Goal: Register for event/course

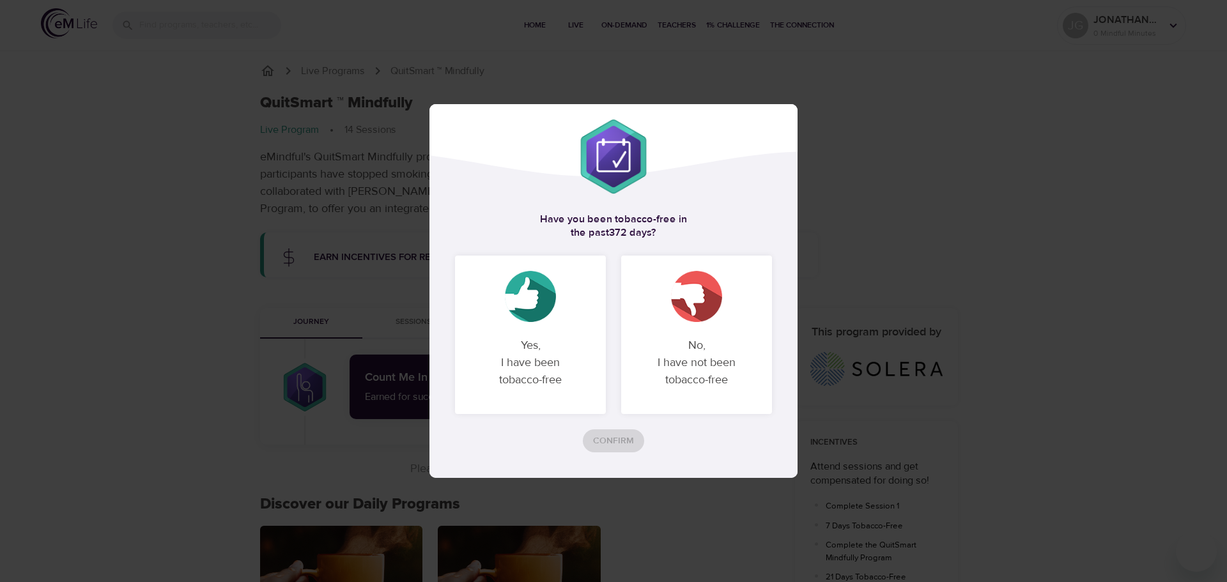
click at [693, 337] on p "No, I have not been tobacco-free" at bounding box center [696, 363] width 120 height 72
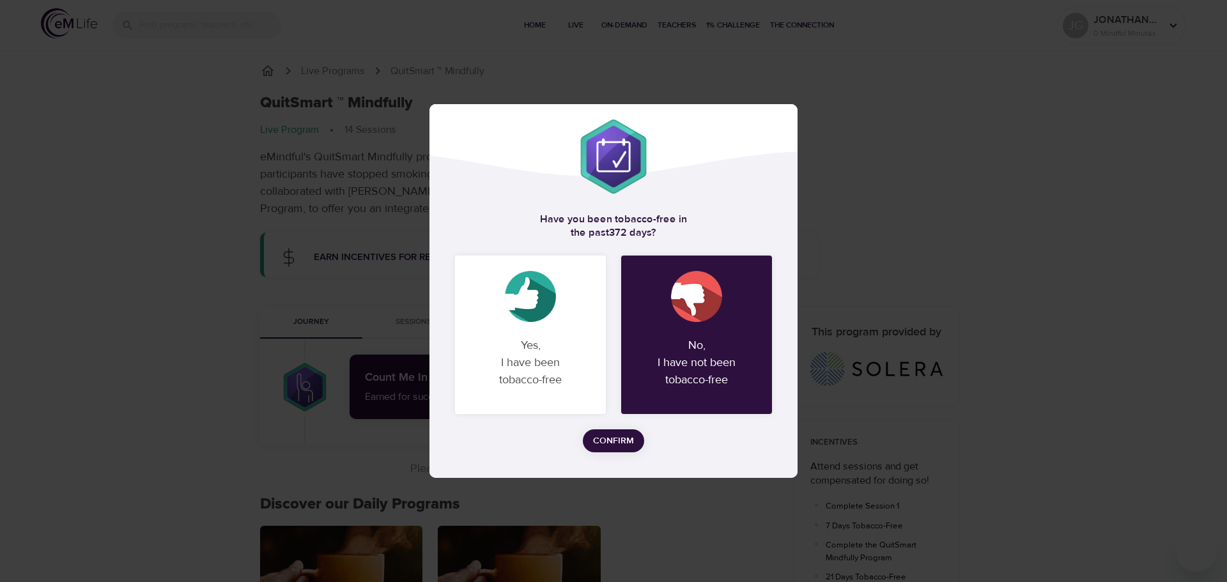
click at [615, 439] on span "Confirm" at bounding box center [613, 441] width 41 height 16
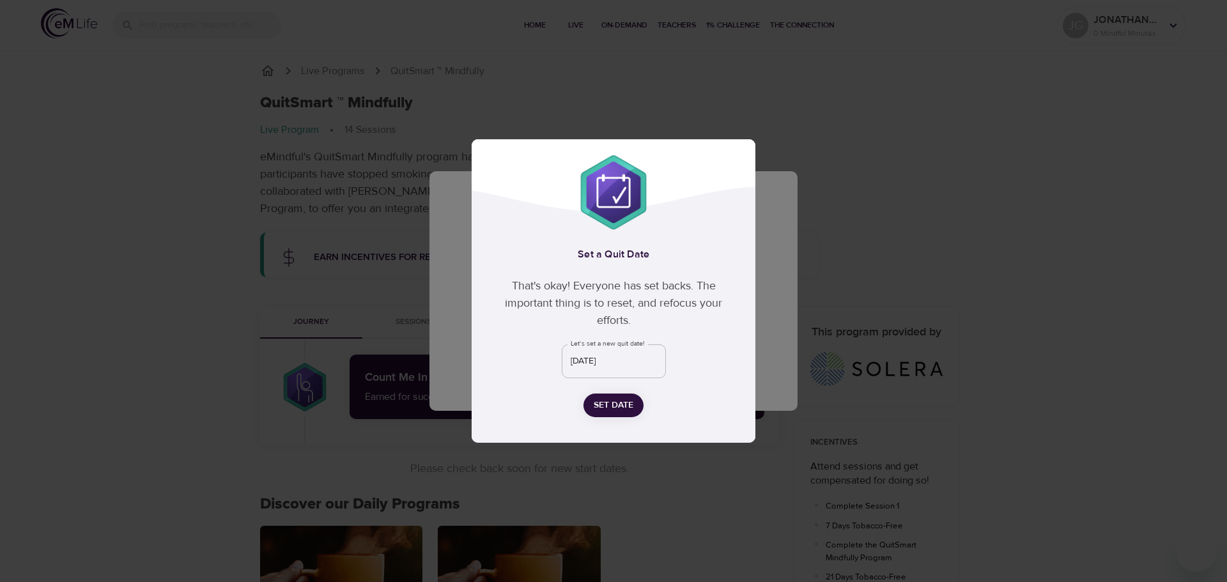
click at [631, 360] on input "September 17th" at bounding box center [614, 361] width 104 height 35
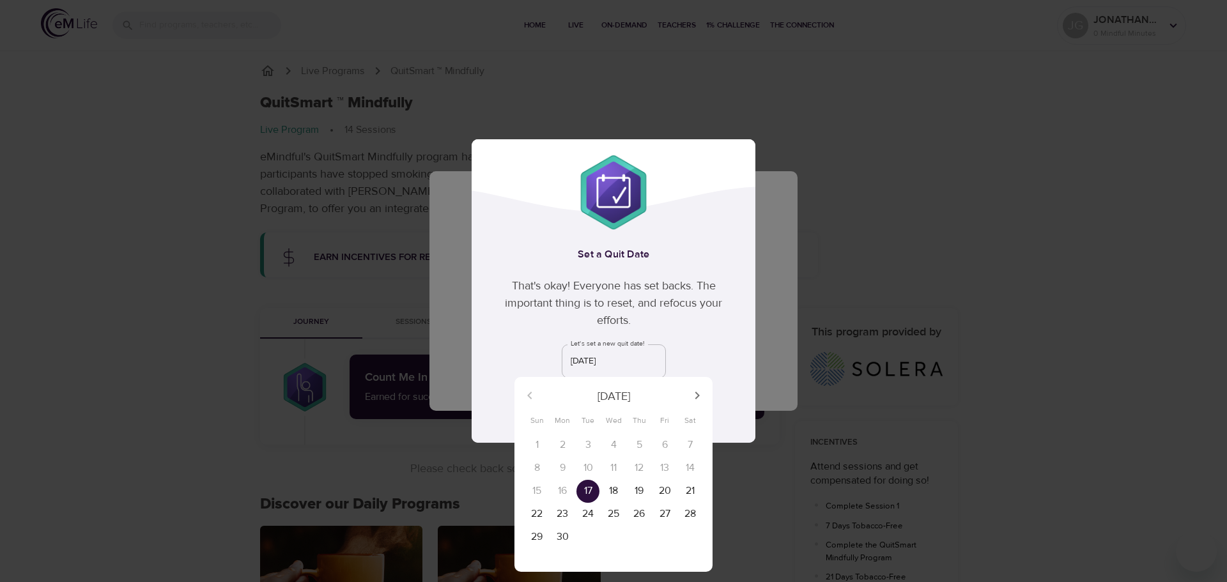
click at [692, 395] on icon "button" at bounding box center [696, 395] width 15 height 15
click at [588, 488] on p "15" at bounding box center [587, 491] width 9 height 15
type input "October 15th"
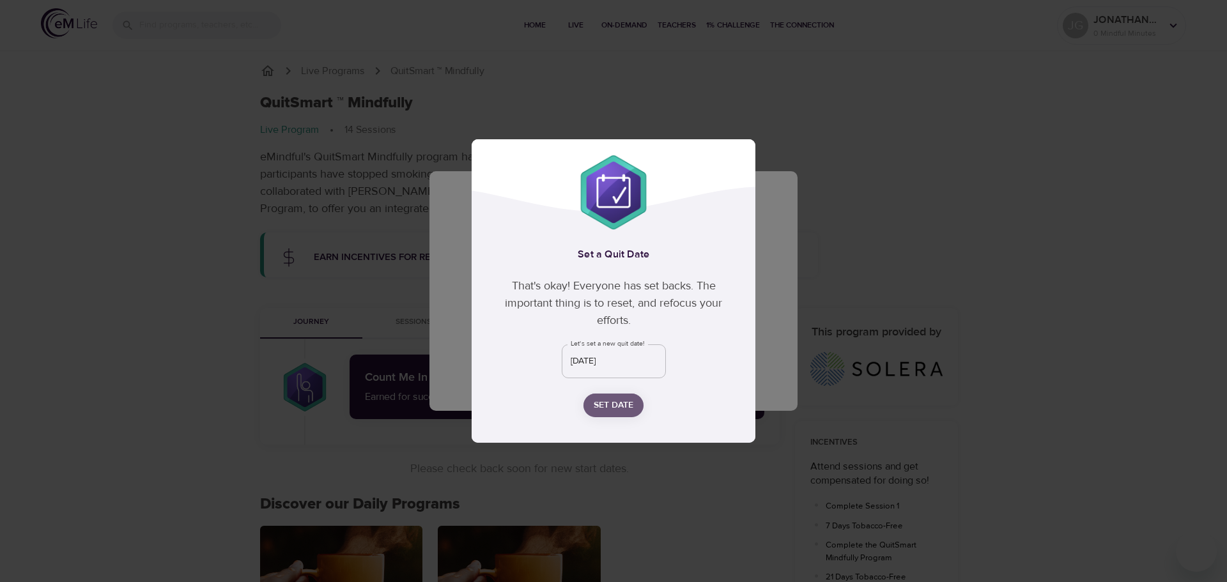
click at [615, 406] on span "Set Date" at bounding box center [614, 405] width 40 height 16
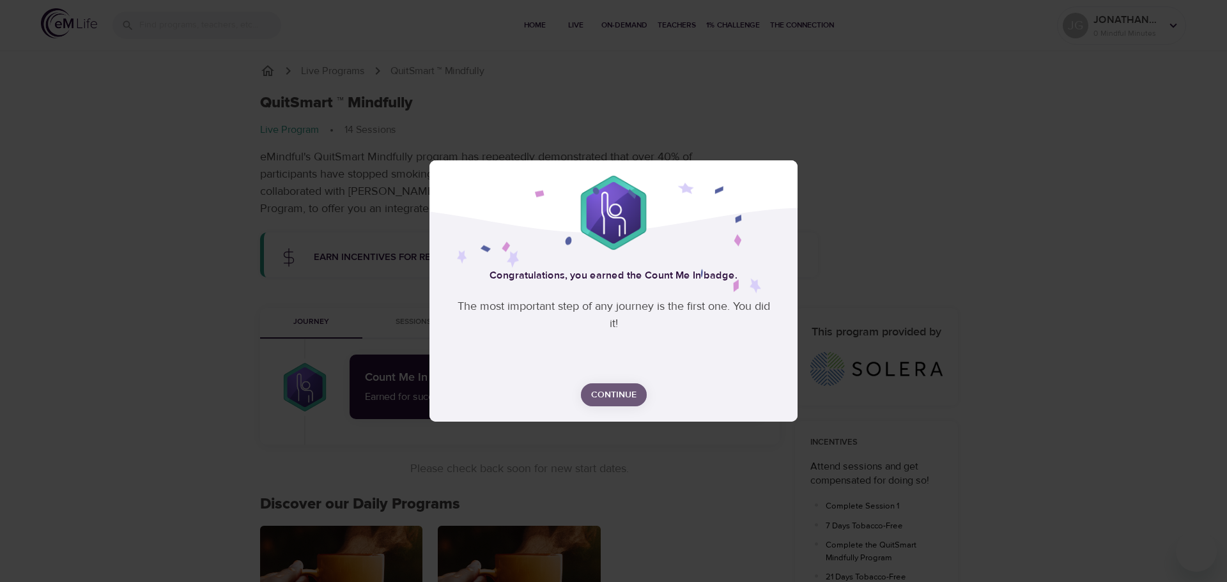
click at [615, 392] on span "Continue" at bounding box center [613, 395] width 45 height 16
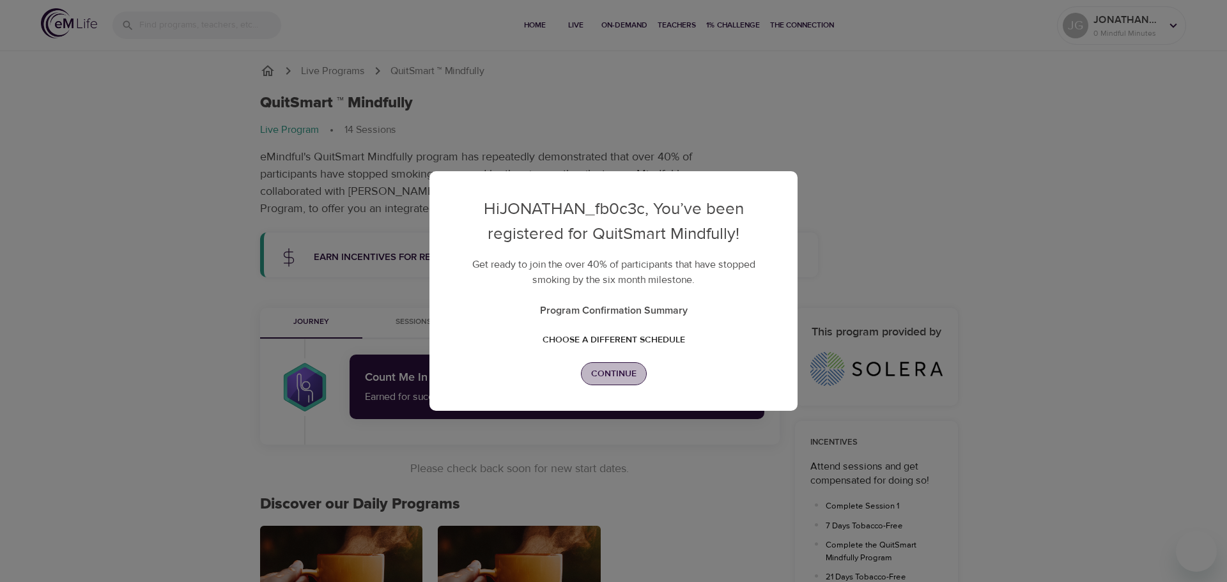
click at [611, 373] on span "Continue" at bounding box center [613, 374] width 45 height 16
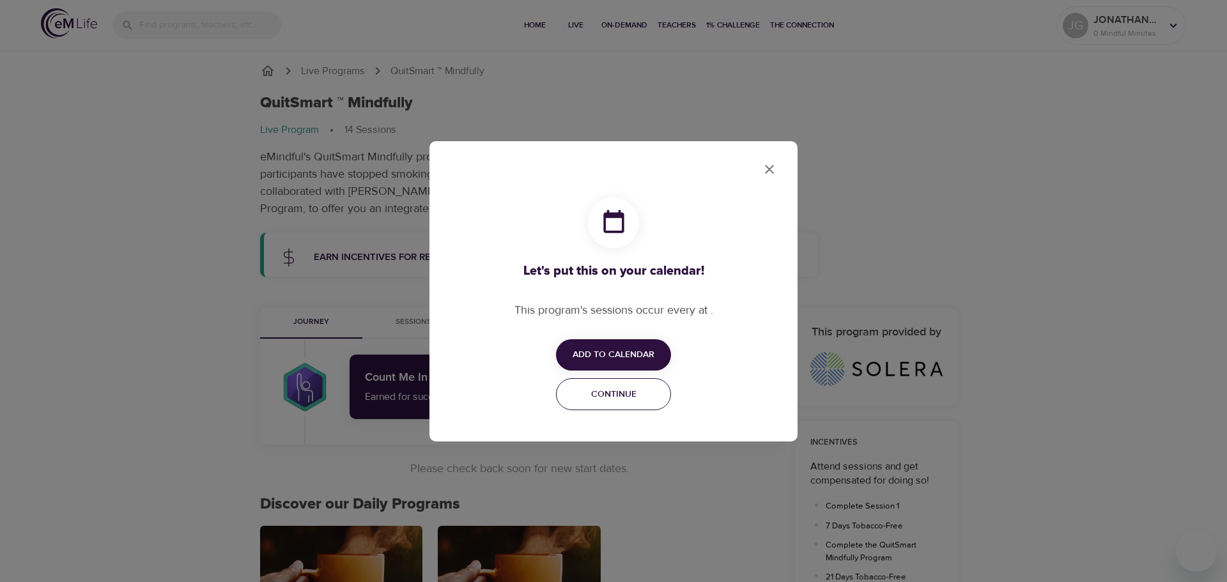
click at [615, 396] on span "Continue" at bounding box center [613, 395] width 98 height 16
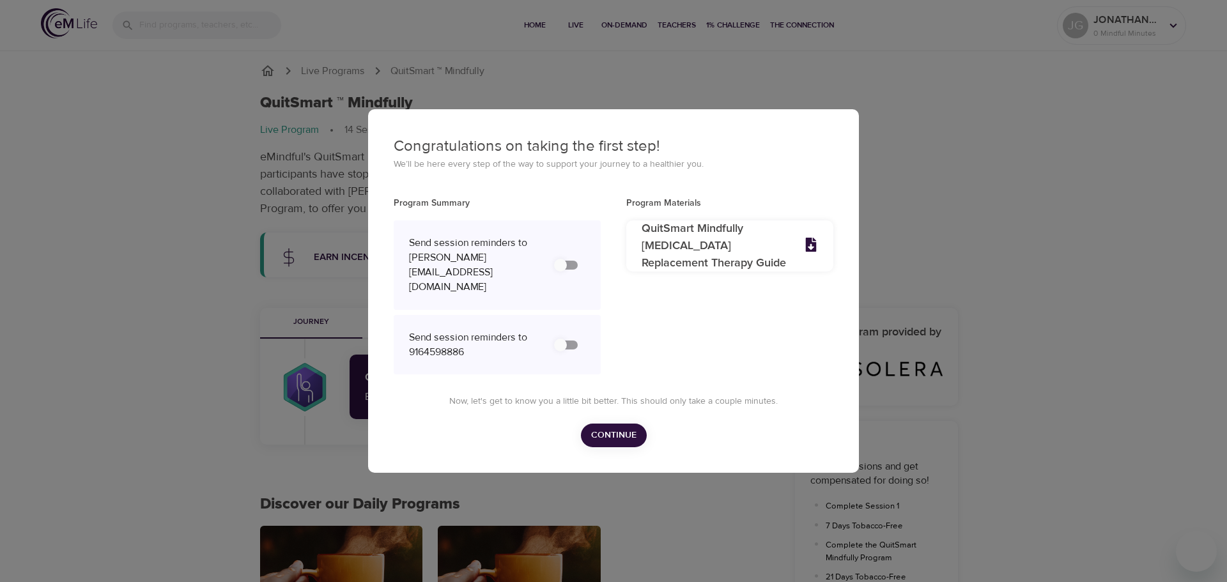
click at [570, 260] on input "secondary checkbox" at bounding box center [560, 265] width 73 height 24
click at [557, 268] on input "secondary checkbox" at bounding box center [560, 265] width 73 height 24
click at [568, 265] on input "secondary checkbox" at bounding box center [560, 265] width 73 height 24
checkbox input "false"
click at [571, 333] on input "secondary checkbox" at bounding box center [560, 345] width 73 height 24
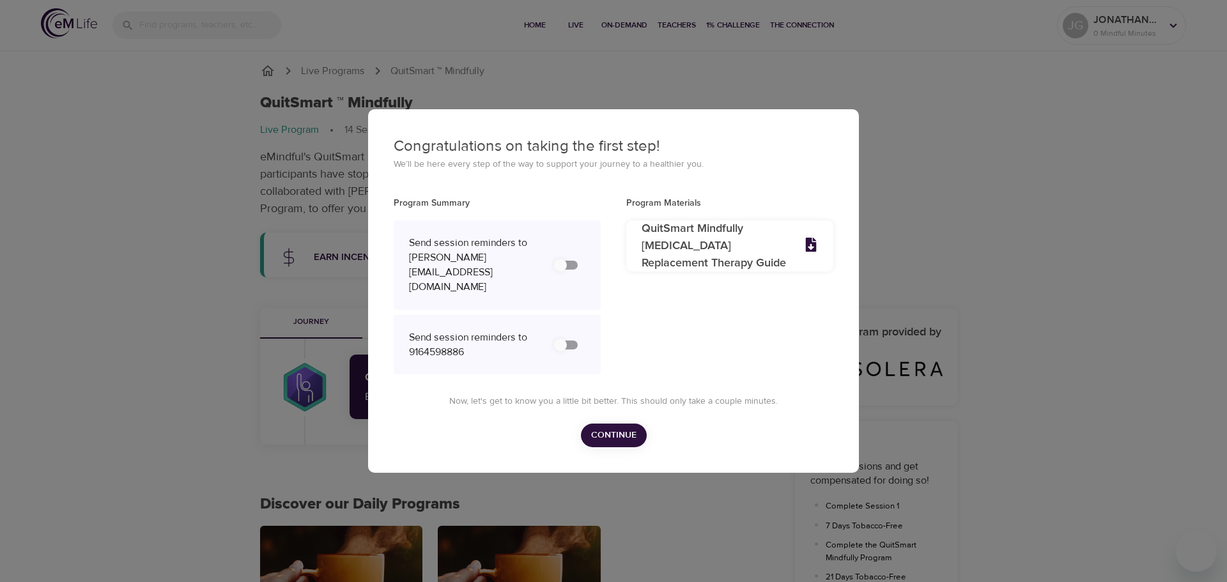
click at [538, 330] on div "Send session reminders to 9164598886" at bounding box center [476, 344] width 134 height 29
click at [537, 335] on div "Send session reminders to 9164598886" at bounding box center [476, 344] width 134 height 29
drag, startPoint x: 562, startPoint y: 332, endPoint x: 592, endPoint y: 332, distance: 30.7
click at [592, 332] on div "Send session reminders to 9164598886" at bounding box center [497, 345] width 207 height 60
click at [571, 333] on input "secondary checkbox" at bounding box center [560, 345] width 73 height 24
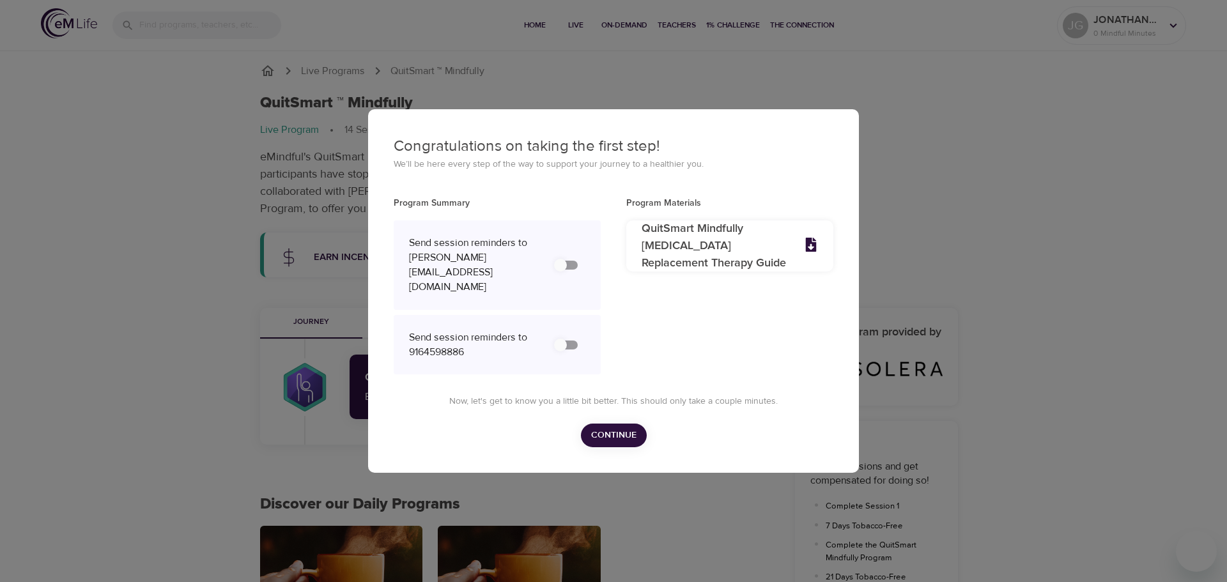
click at [569, 333] on input "secondary checkbox" at bounding box center [560, 345] width 73 height 24
checkbox input "false"
click at [572, 265] on input "secondary checkbox" at bounding box center [560, 265] width 73 height 24
click at [576, 265] on input "secondary checkbox" at bounding box center [560, 265] width 73 height 24
checkbox input "false"
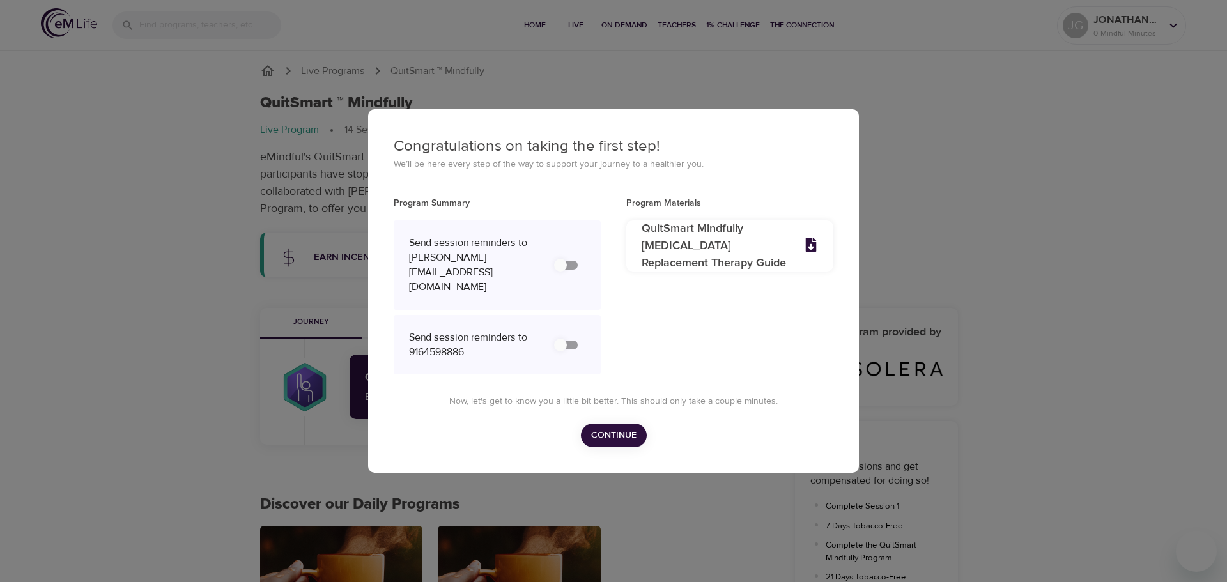
click at [613, 427] on span "Continue" at bounding box center [613, 435] width 45 height 16
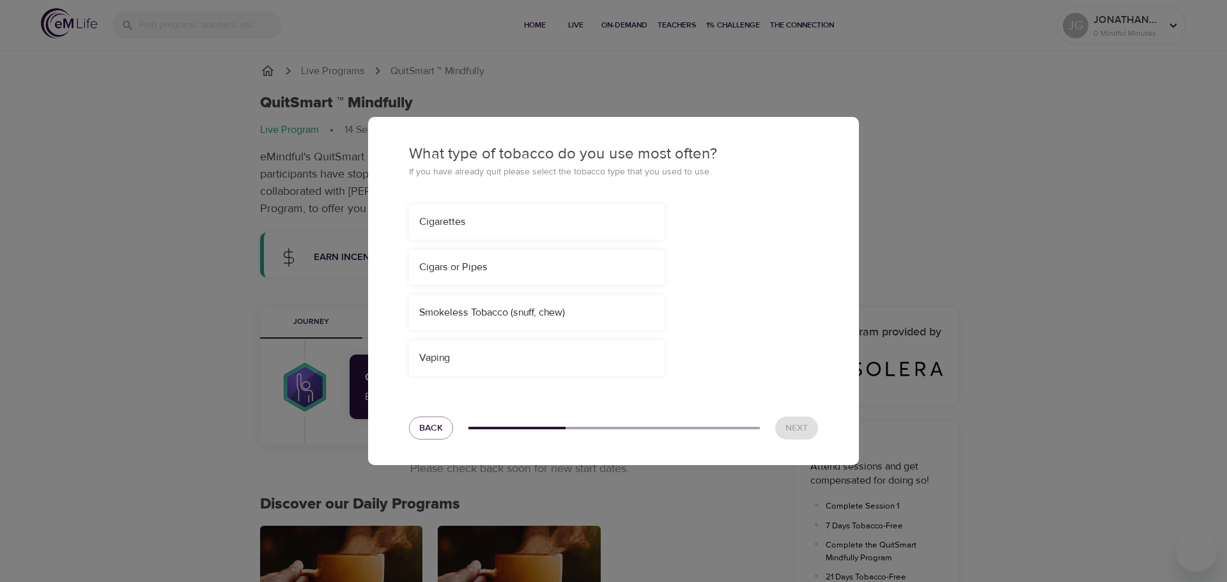
click at [496, 351] on div "Vaping" at bounding box center [537, 358] width 256 height 35
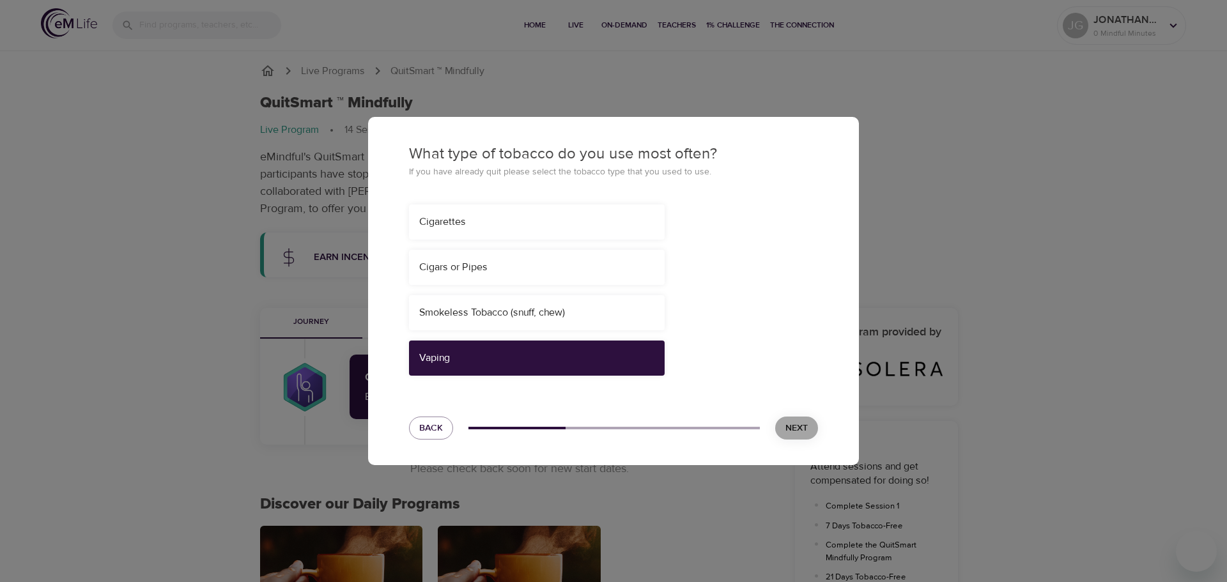
click at [789, 431] on span "Next" at bounding box center [796, 428] width 22 height 16
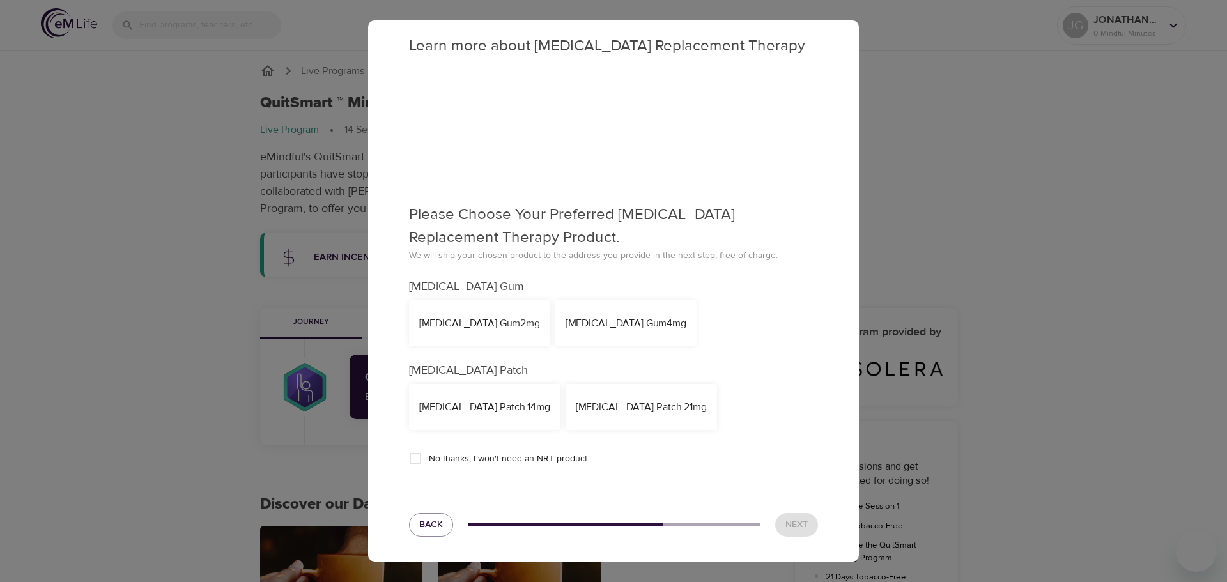
scroll to position [12, 0]
click at [571, 316] on div "Nicotine Gum 4mg" at bounding box center [626, 323] width 121 height 15
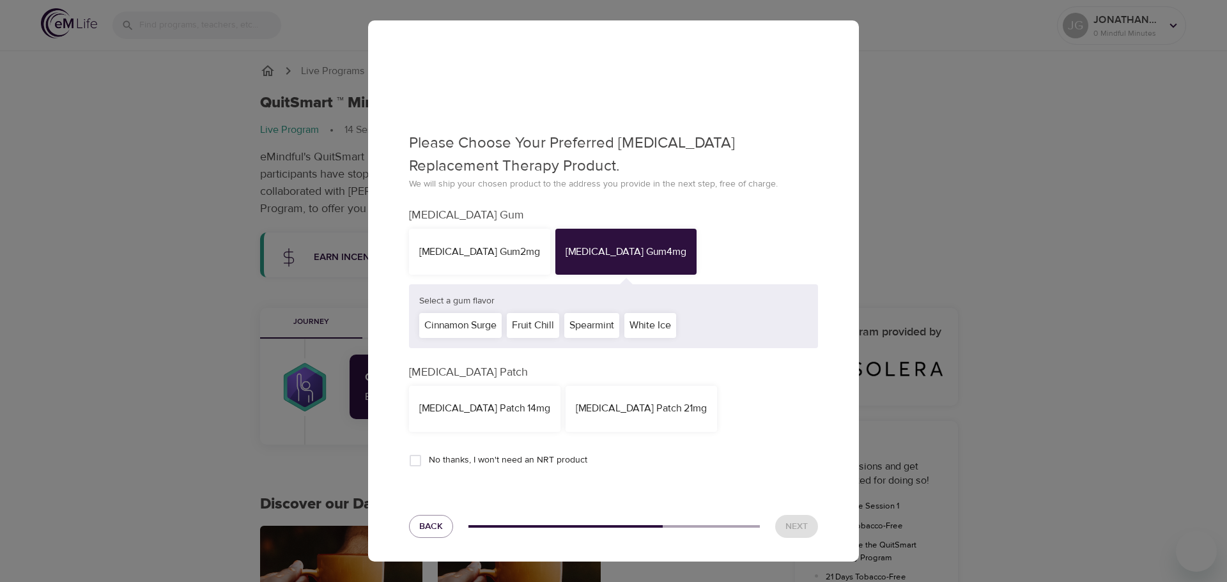
scroll to position [85, 0]
click at [545, 324] on div "Fruit Chill" at bounding box center [533, 323] width 52 height 25
click at [656, 325] on div "White Ice" at bounding box center [650, 323] width 52 height 25
click at [621, 403] on div "NicoDerm CQ Patch 21mg" at bounding box center [641, 406] width 131 height 15
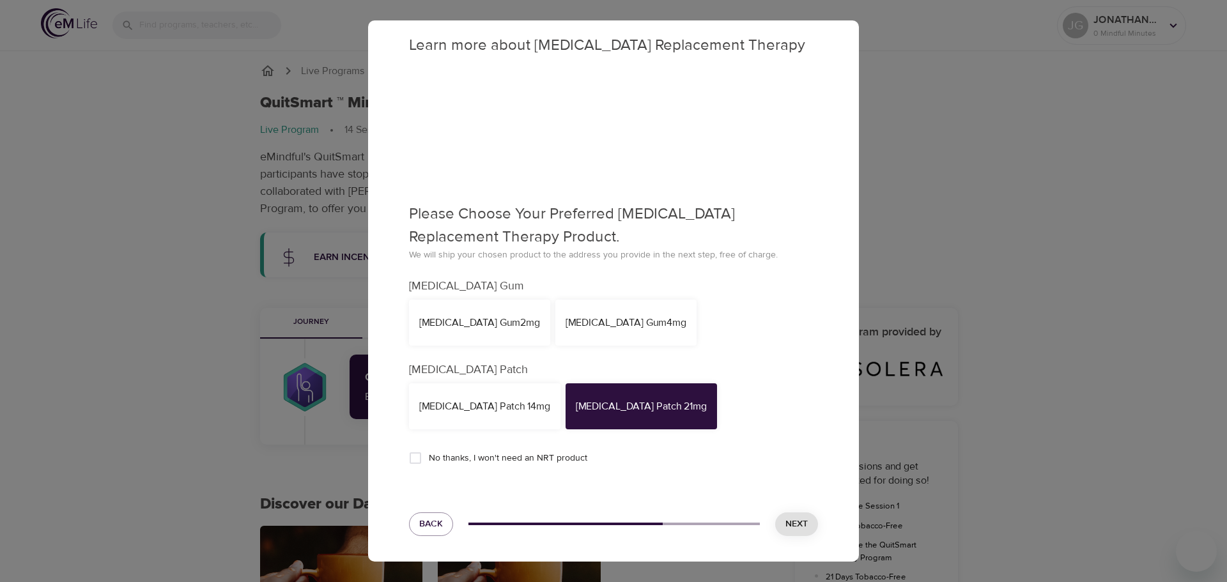
click at [594, 332] on div "Nicotine Gum 4mg" at bounding box center [625, 323] width 141 height 46
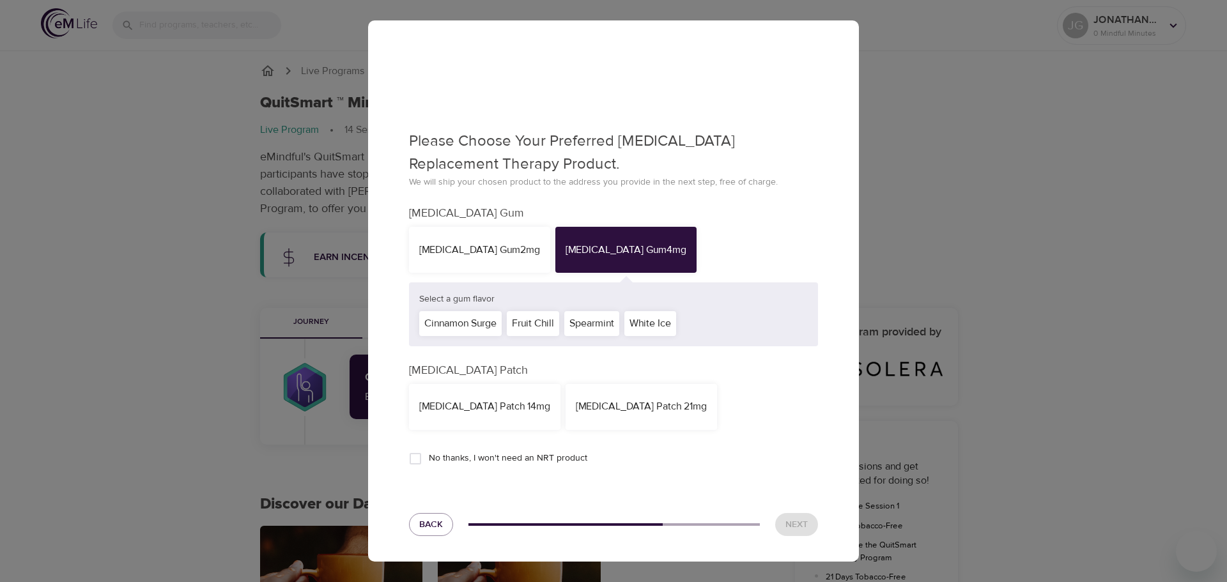
click at [651, 327] on div "White Ice" at bounding box center [650, 323] width 52 height 25
click at [785, 523] on span "Next" at bounding box center [796, 525] width 22 height 16
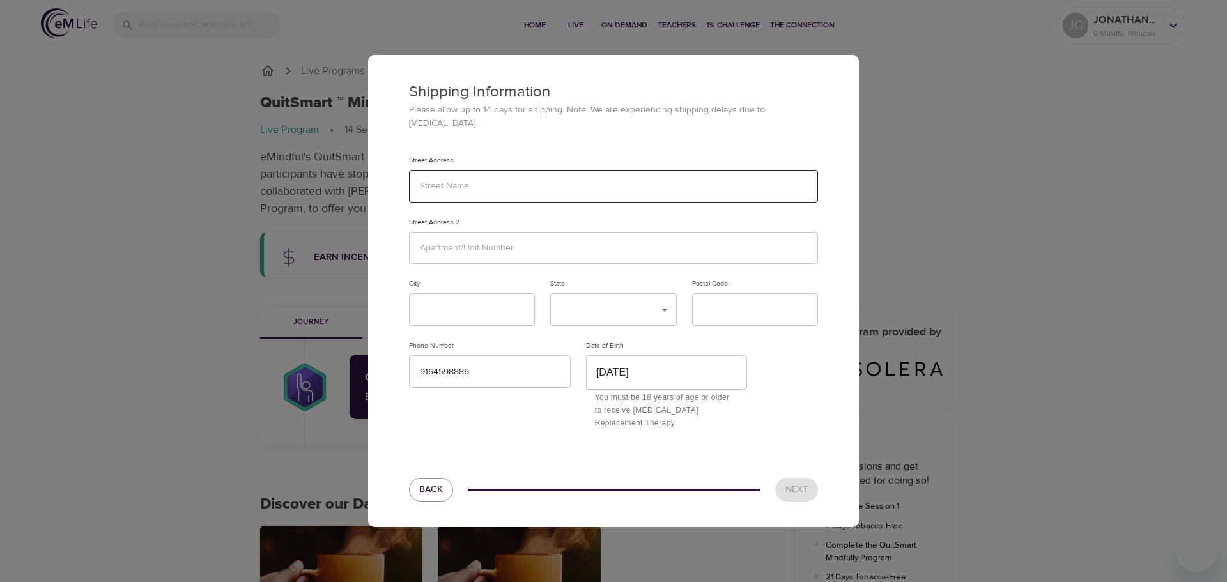
click at [539, 191] on input "text" at bounding box center [613, 186] width 409 height 33
click at [450, 180] on input "6610 SKyview Drive" at bounding box center [613, 186] width 409 height 33
type input "6610 Skyview Drive"
click at [471, 302] on input "text" at bounding box center [472, 309] width 126 height 33
type input "Orangevale"
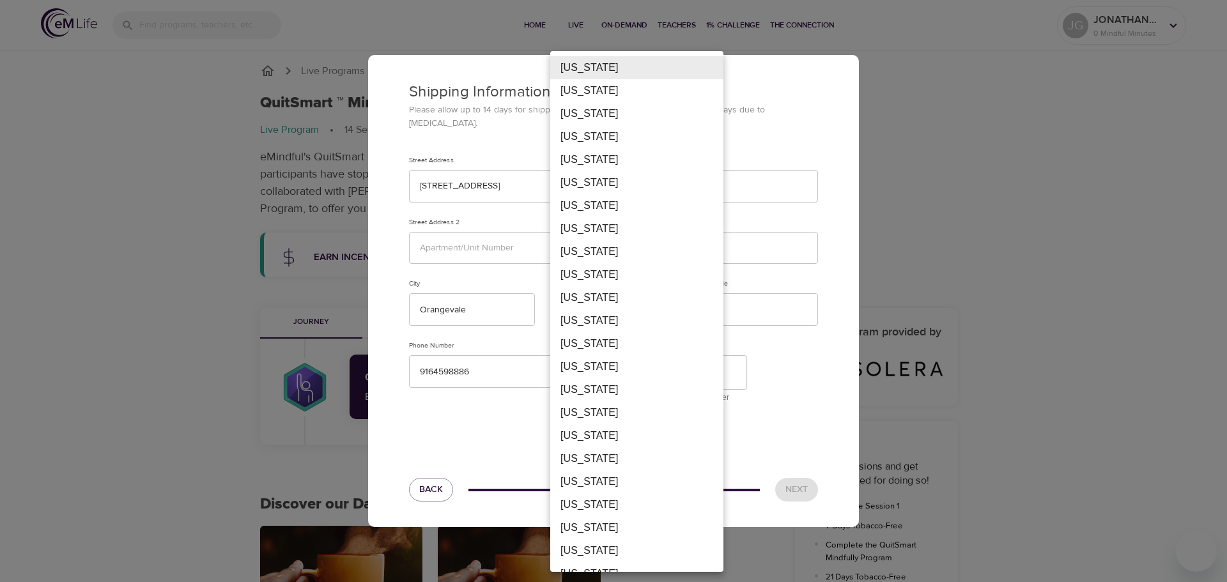
click at [662, 302] on body "Home Live On-Demand Teachers 1% Challenge The Connection JG JONATHAN_fb0c3c 0 M…" at bounding box center [613, 453] width 1227 height 907
click at [613, 180] on li "California" at bounding box center [636, 182] width 173 height 23
type input "CA"
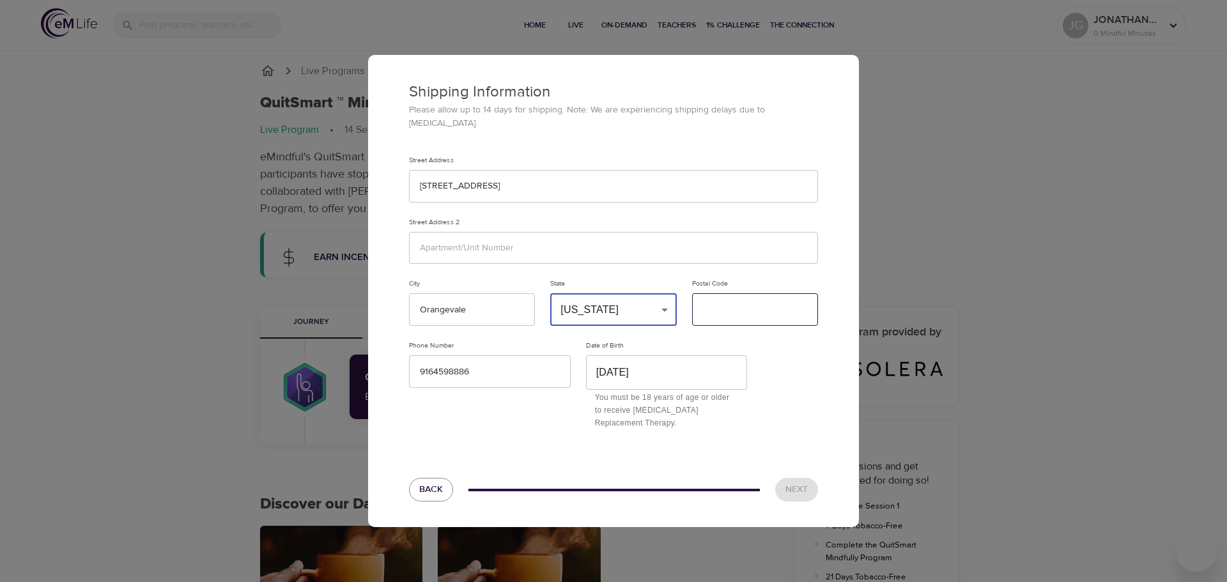
click at [741, 309] on input "text" at bounding box center [755, 309] width 126 height 33
type input "95662"
click at [796, 482] on span "Next" at bounding box center [796, 490] width 22 height 16
click at [792, 486] on span "Next" at bounding box center [796, 490] width 22 height 16
click at [794, 487] on span "Next" at bounding box center [796, 490] width 22 height 16
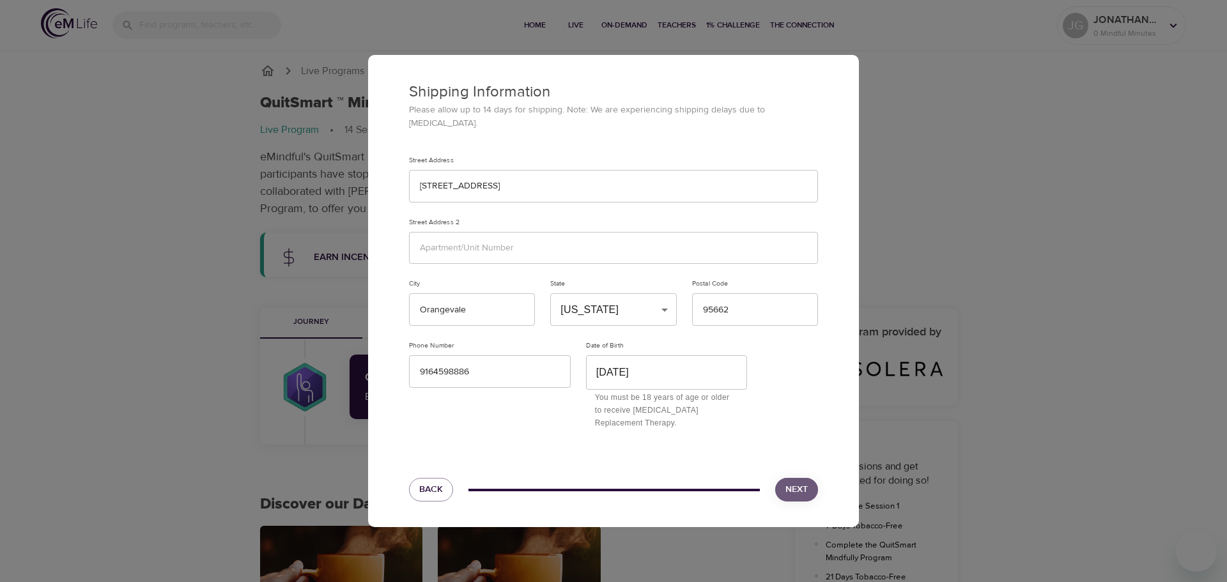
click at [794, 486] on span "Next" at bounding box center [796, 490] width 22 height 16
click at [476, 428] on div "Phone Number 9164598886" at bounding box center [489, 386] width 177 height 104
click at [422, 492] on button "Back" at bounding box center [431, 490] width 44 height 24
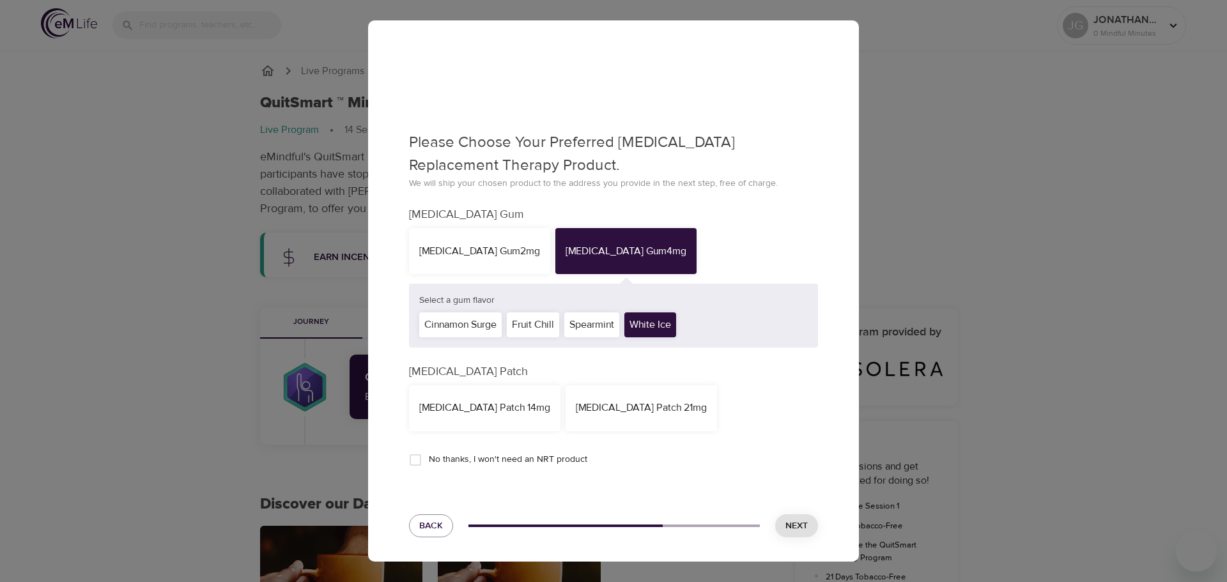
scroll to position [85, 0]
click at [785, 526] on span "Next" at bounding box center [796, 525] width 22 height 16
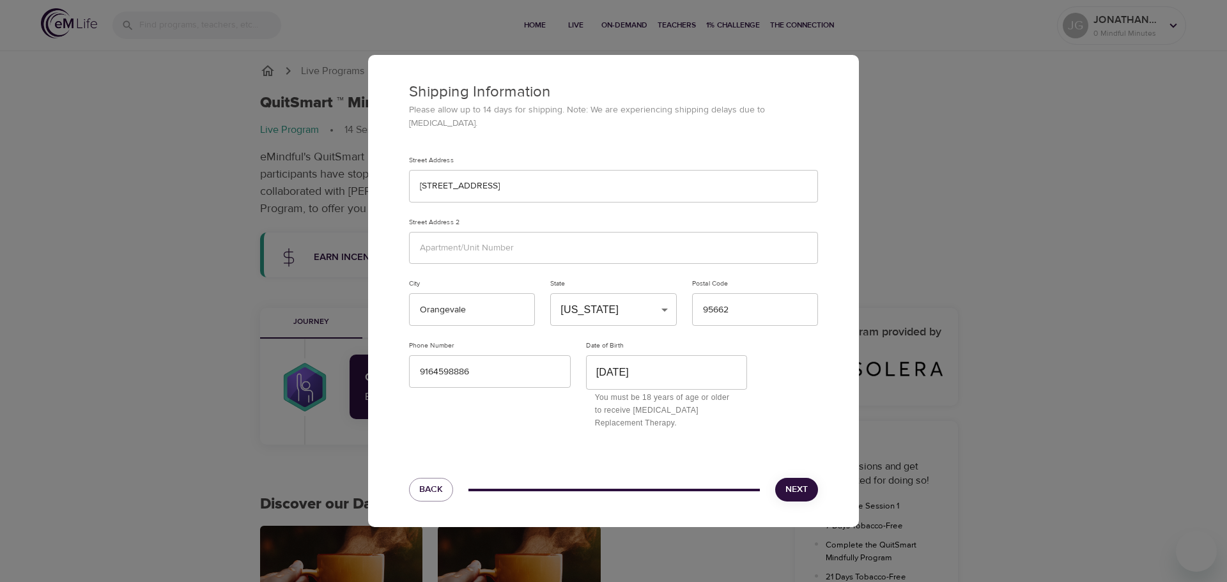
click at [800, 482] on span "Next" at bounding box center [796, 490] width 22 height 16
click at [480, 243] on input "text" at bounding box center [613, 248] width 409 height 33
click at [498, 365] on input "9164598886" at bounding box center [490, 371] width 162 height 33
drag, startPoint x: 498, startPoint y: 366, endPoint x: 383, endPoint y: 375, distance: 114.7
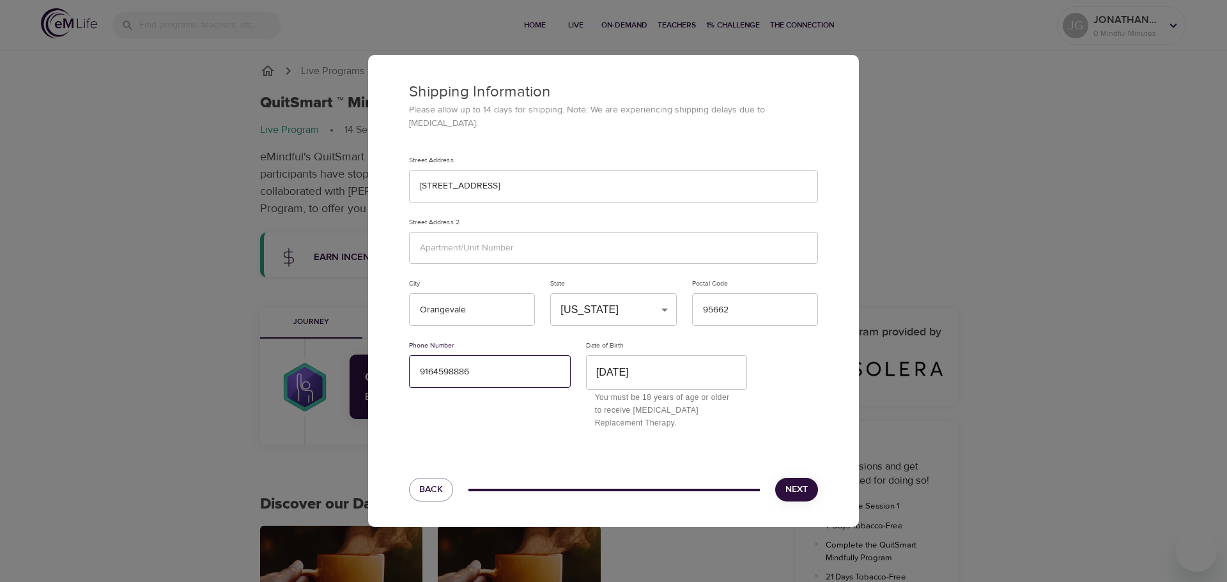
click at [384, 375] on div "Shipping Information Please allow up to 14 days for shipping. Note: We are expe…" at bounding box center [613, 246] width 491 height 382
type input "9164598886"
click at [797, 486] on span "Next" at bounding box center [796, 490] width 22 height 16
click at [792, 486] on span "Next" at bounding box center [796, 490] width 22 height 16
click at [794, 489] on span "Next" at bounding box center [796, 490] width 22 height 16
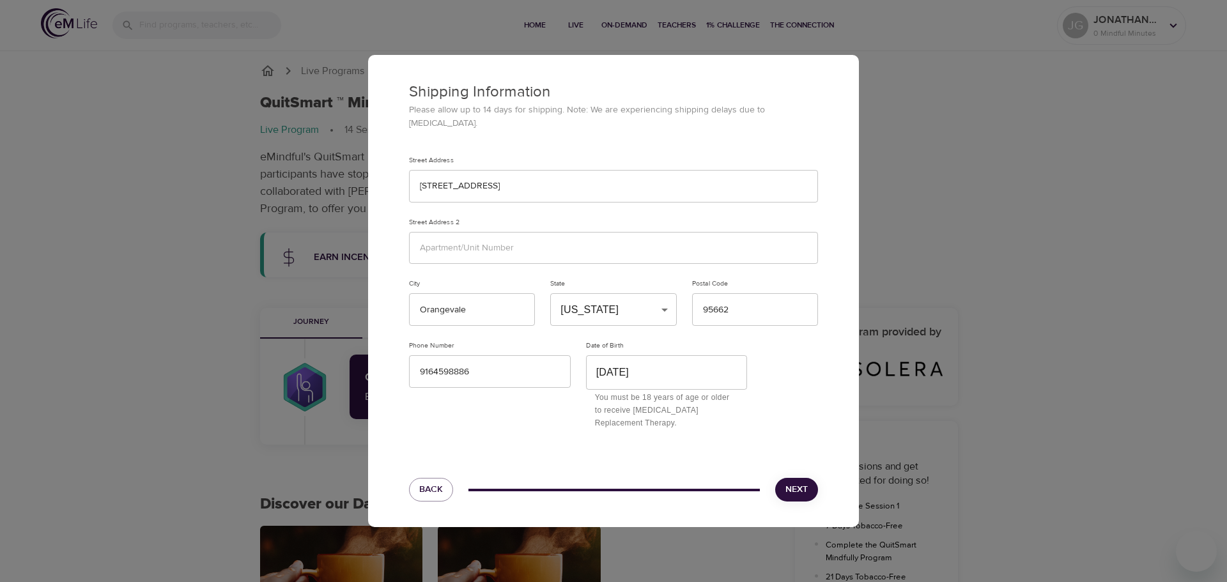
click at [796, 482] on span "Next" at bounding box center [796, 490] width 22 height 16
click at [991, 257] on div "Shipping Information Please allow up to 14 days for shipping. Note: We are expe…" at bounding box center [613, 291] width 1227 height 582
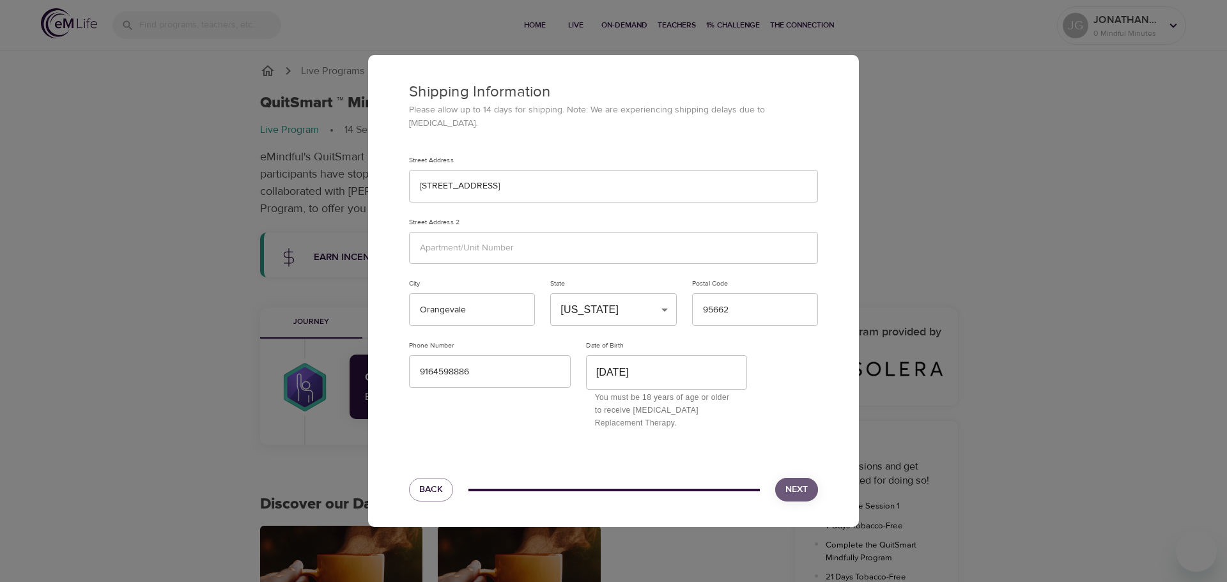
click at [789, 486] on span "Next" at bounding box center [796, 490] width 22 height 16
click at [743, 285] on div "Postal Code 95662" at bounding box center [755, 302] width 126 height 47
click at [746, 296] on input "95662" at bounding box center [755, 309] width 126 height 33
click at [665, 220] on div "Street Address 2" at bounding box center [613, 241] width 409 height 47
click at [646, 238] on input "text" at bounding box center [613, 248] width 409 height 33
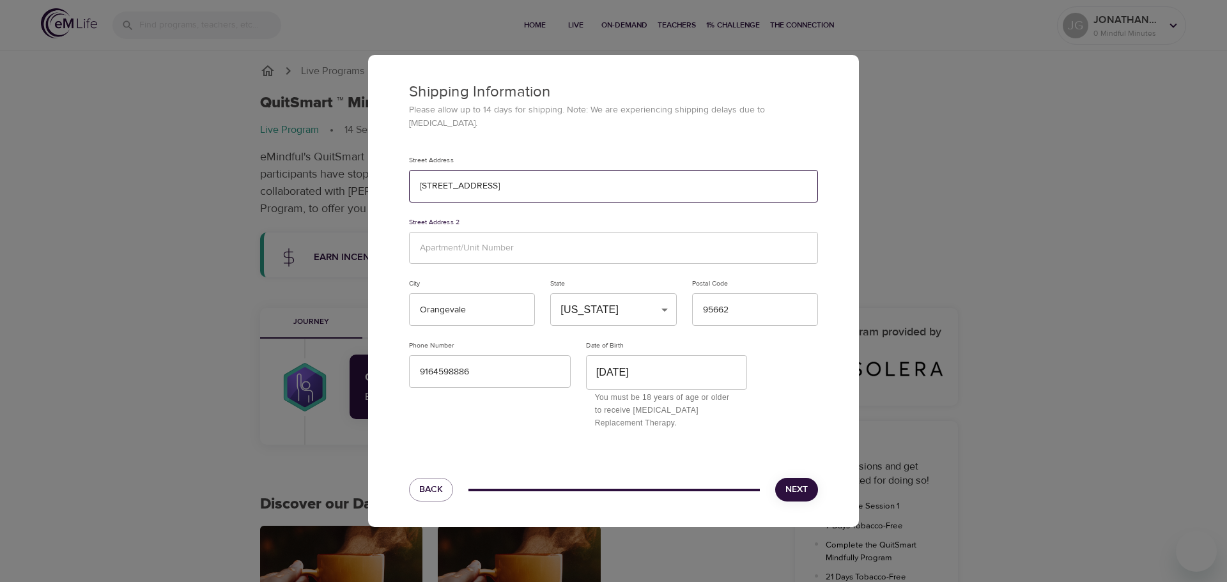
drag, startPoint x: 584, startPoint y: 194, endPoint x: 566, endPoint y: 184, distance: 21.2
click at [578, 189] on input "6610 Skyview Drive" at bounding box center [613, 186] width 409 height 33
click at [560, 184] on input "6610 Skyview Drive" at bounding box center [613, 186] width 409 height 33
click at [500, 243] on input "text" at bounding box center [613, 248] width 409 height 33
click at [490, 360] on input "9164598886" at bounding box center [490, 371] width 162 height 33
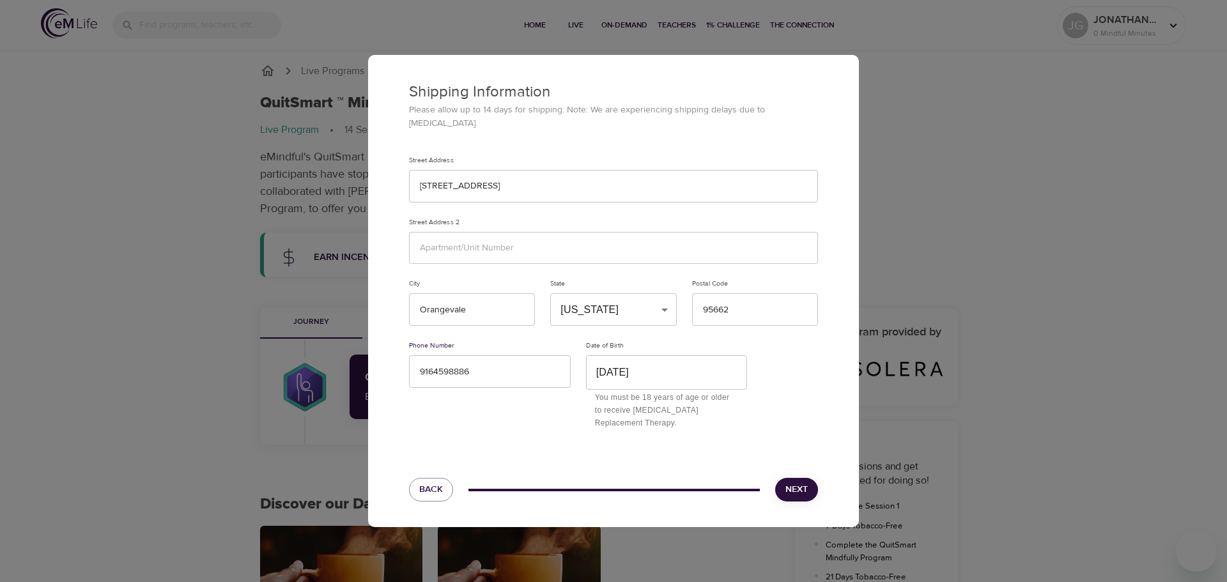
click at [797, 482] on span "Next" at bounding box center [796, 490] width 22 height 16
click at [921, 220] on div "Shipping Information Please allow up to 14 days for shipping. Note: We are expe…" at bounding box center [613, 291] width 1227 height 582
